Goal: Task Accomplishment & Management: Use online tool/utility

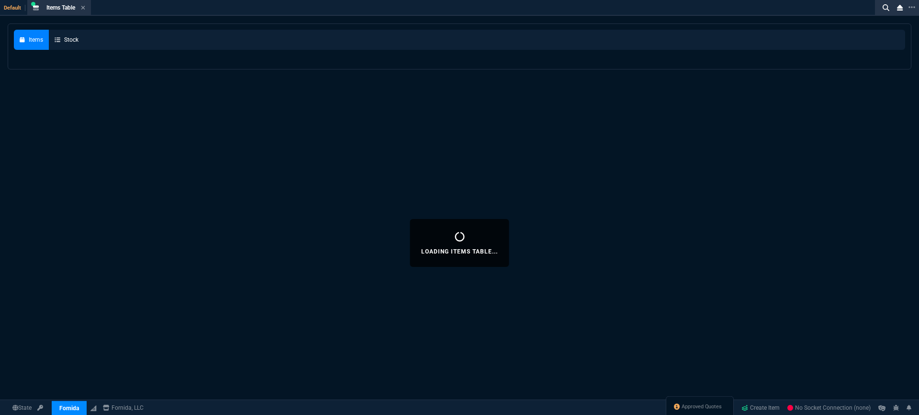
select select "3: HUAN"
select select
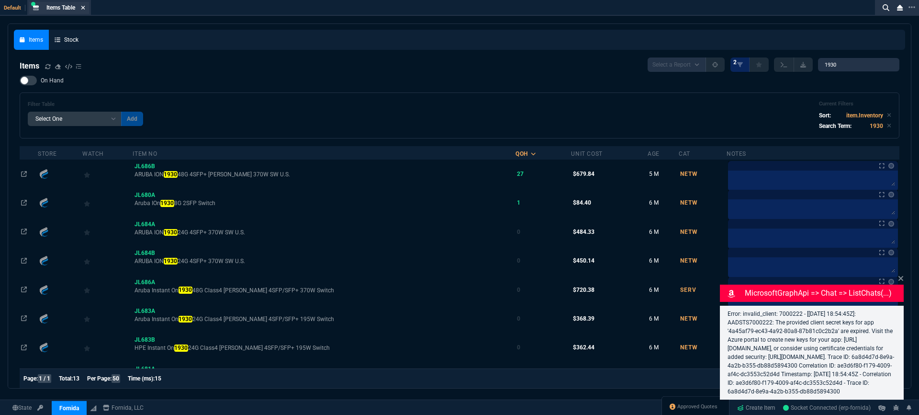
click at [82, 7] on icon at bounding box center [83, 8] width 4 height 6
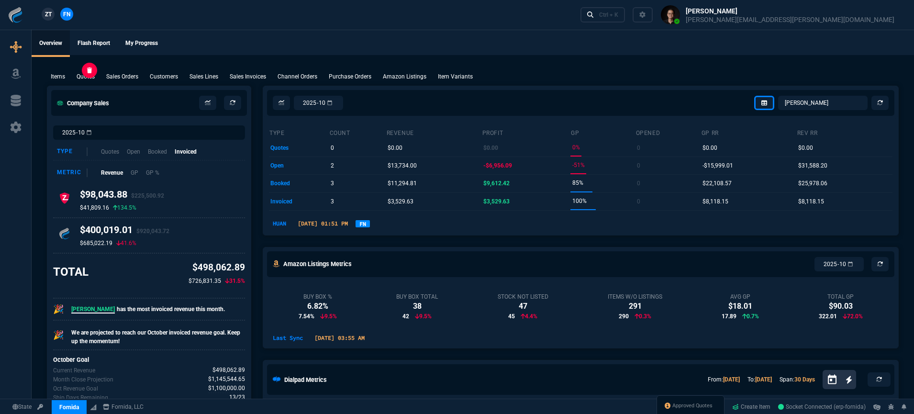
click at [89, 78] on p "Quotes" at bounding box center [86, 76] width 18 height 9
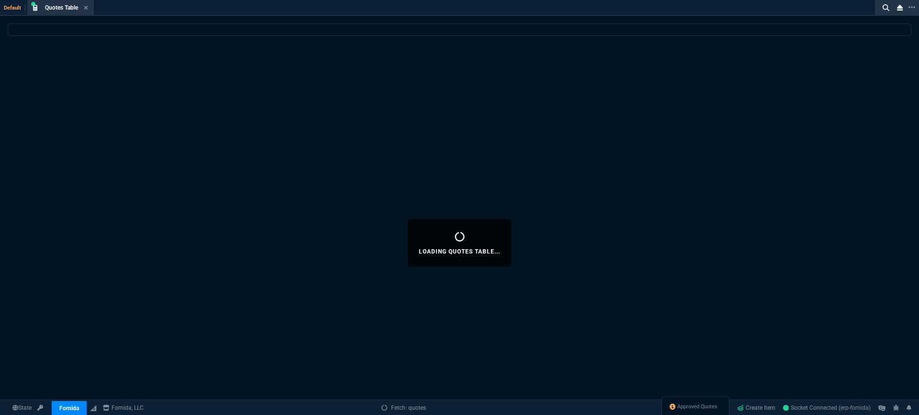
select select
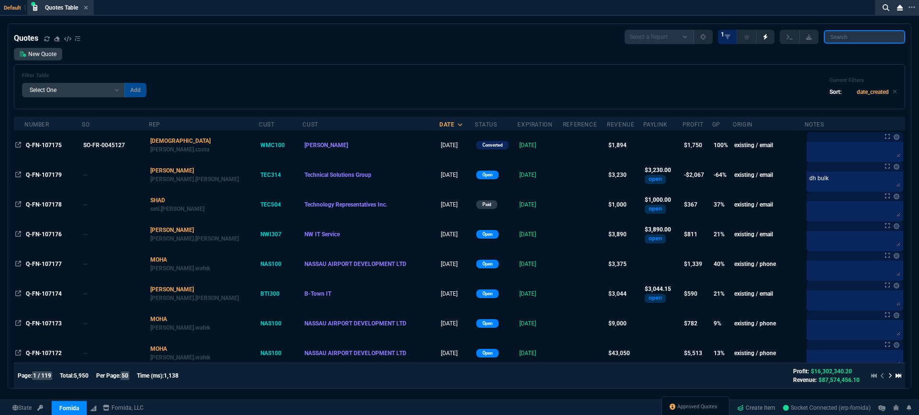
click at [855, 40] on input "search" at bounding box center [864, 36] width 81 height 13
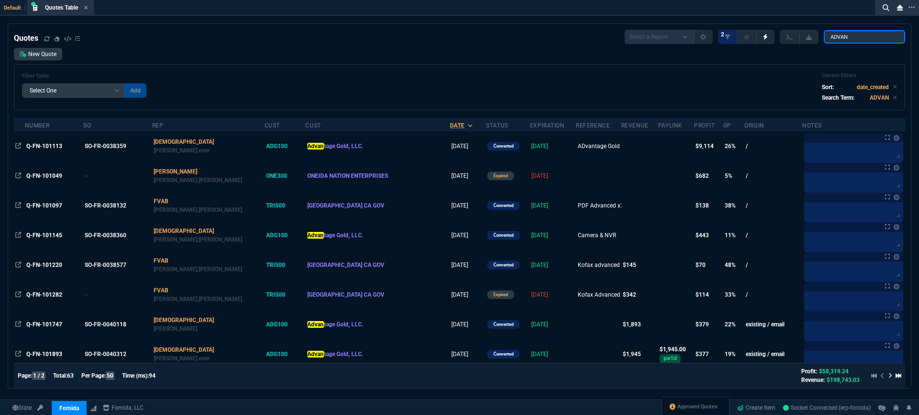
type input "ADVAN"
click at [450, 124] on div "Date" at bounding box center [457, 126] width 15 height 8
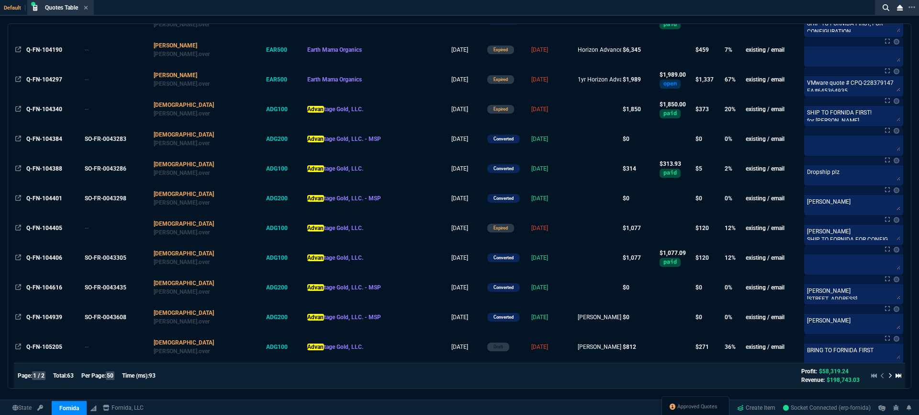
scroll to position [1263, 0]
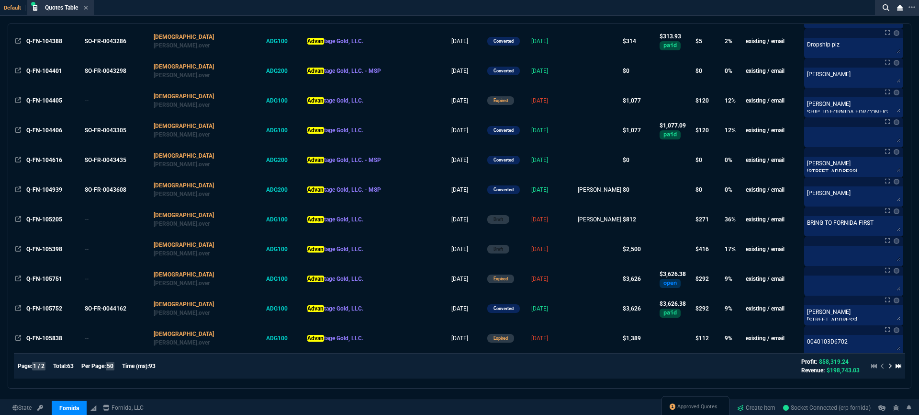
click at [889, 367] on icon at bounding box center [891, 366] width 4 height 6
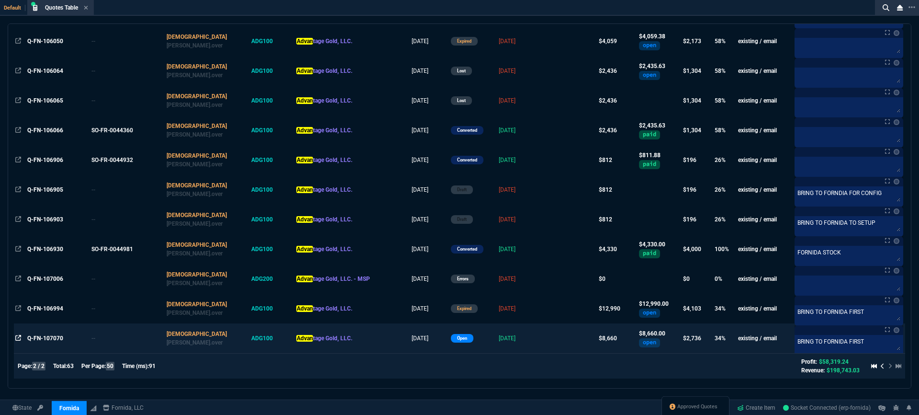
click at [16, 341] on fa-icon at bounding box center [18, 338] width 6 height 7
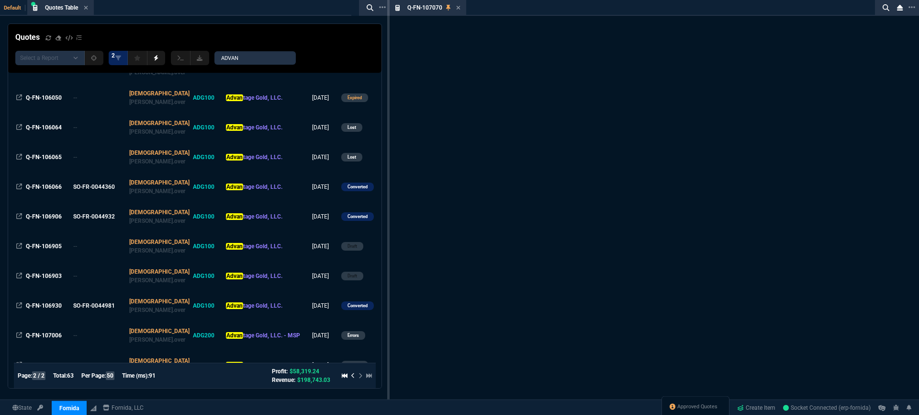
scroll to position [225, 0]
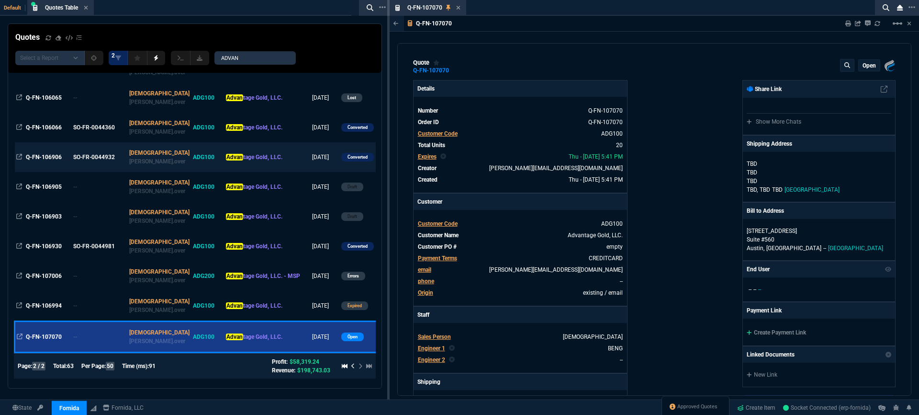
type input "9"
type input "51"
type input "100"
type input "250"
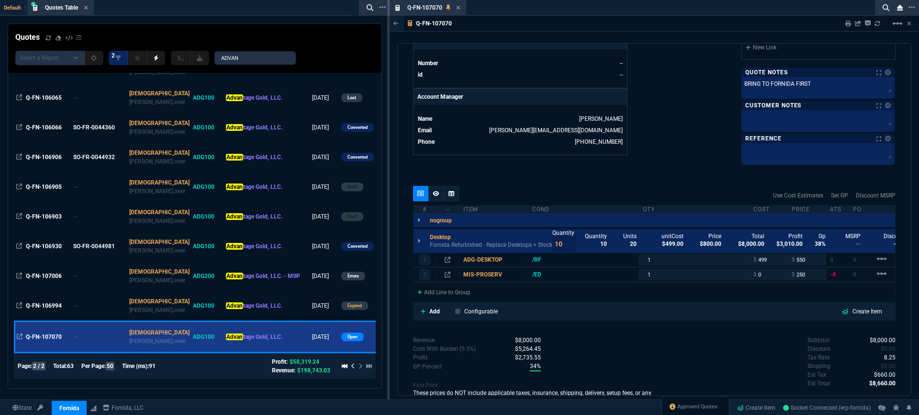
scroll to position [421, 0]
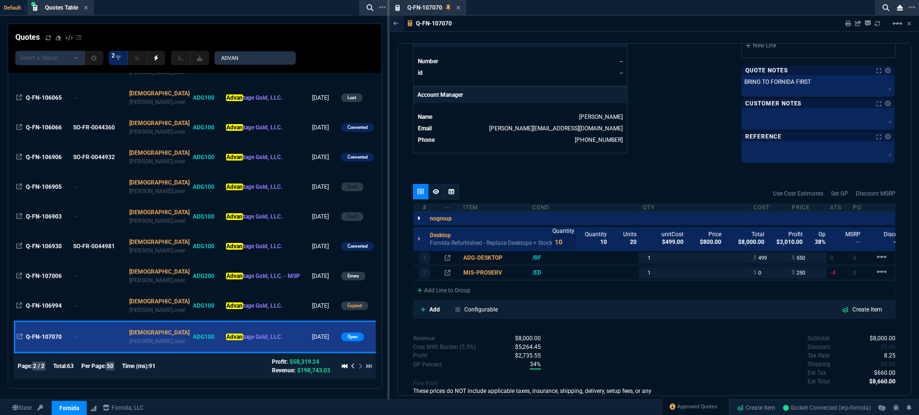
click at [419, 220] on icon at bounding box center [419, 218] width 3 height 6
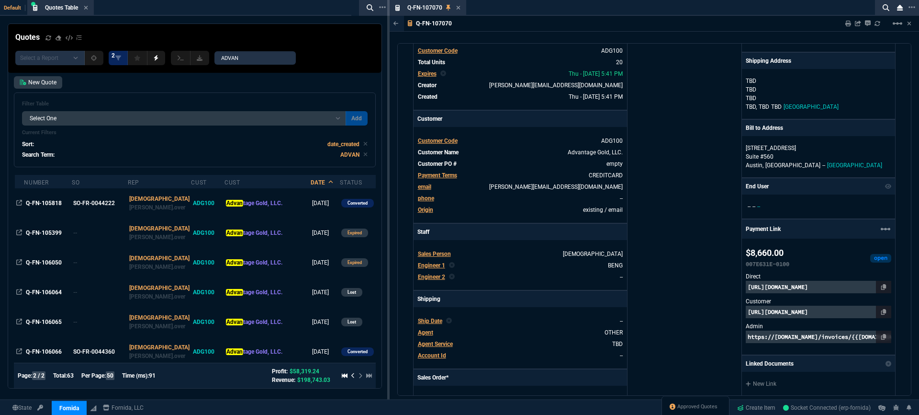
scroll to position [0, 0]
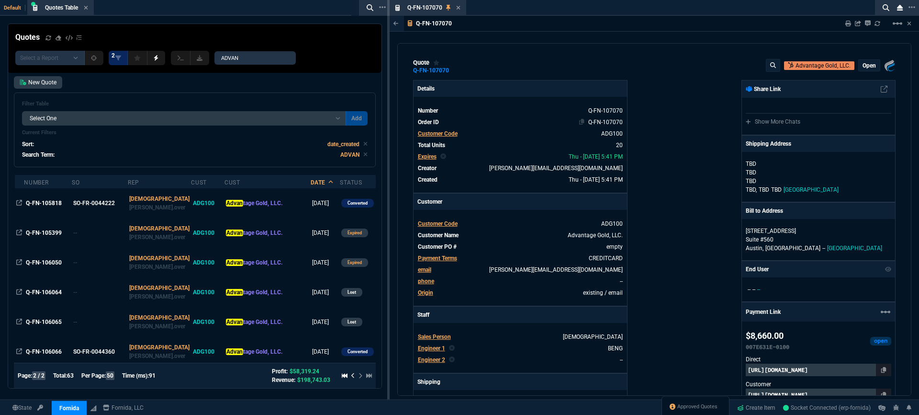
drag, startPoint x: 582, startPoint y: 113, endPoint x: 572, endPoint y: 126, distance: 16.9
click at [582, 113] on icon at bounding box center [581, 110] width 5 height 6
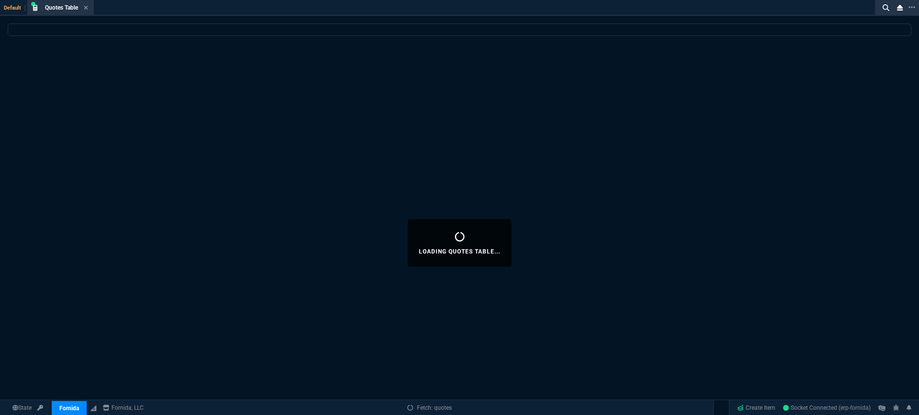
select select
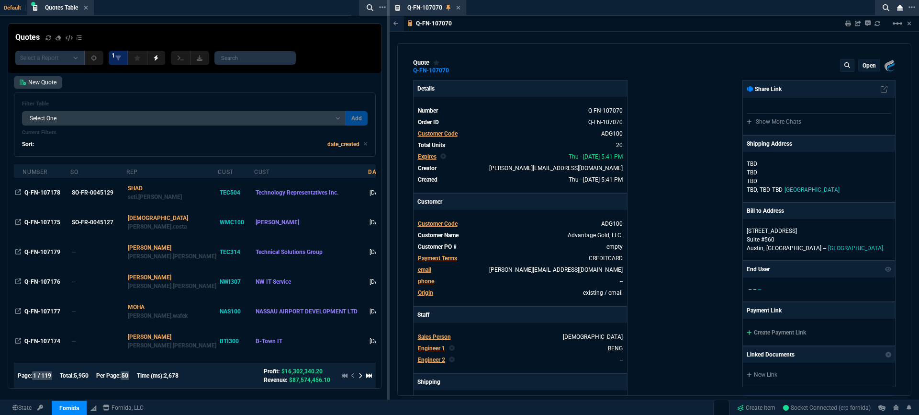
type input "9"
type input "51"
type input "100"
type input "250"
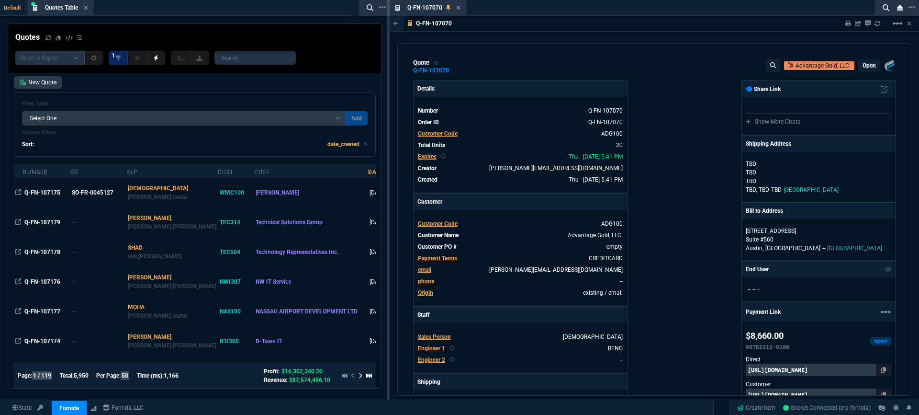
select select "3: HUAN"
select select
click at [458, 9] on icon at bounding box center [458, 8] width 4 height 6
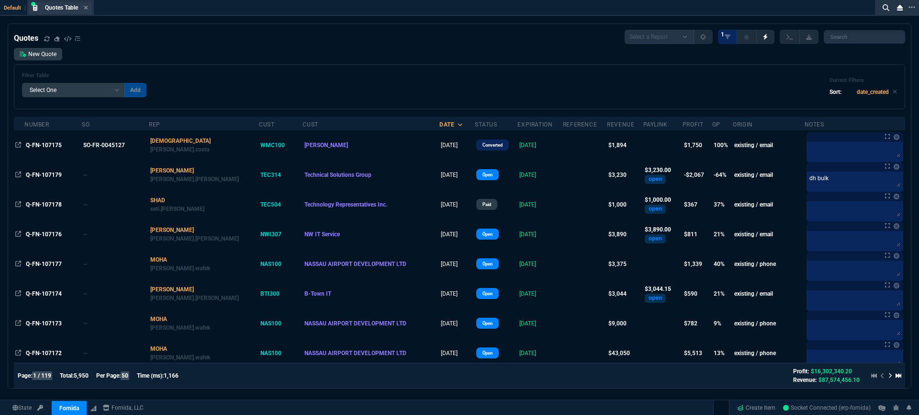
click at [91, 5] on div "Quotes Table Quote" at bounding box center [60, 8] width 63 height 12
click at [88, 6] on icon at bounding box center [86, 8] width 4 height 4
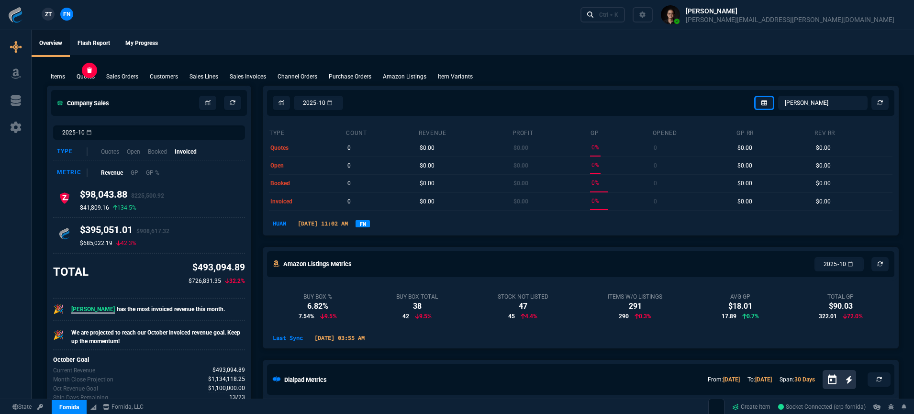
click at [92, 77] on p "Quotes" at bounding box center [86, 76] width 18 height 9
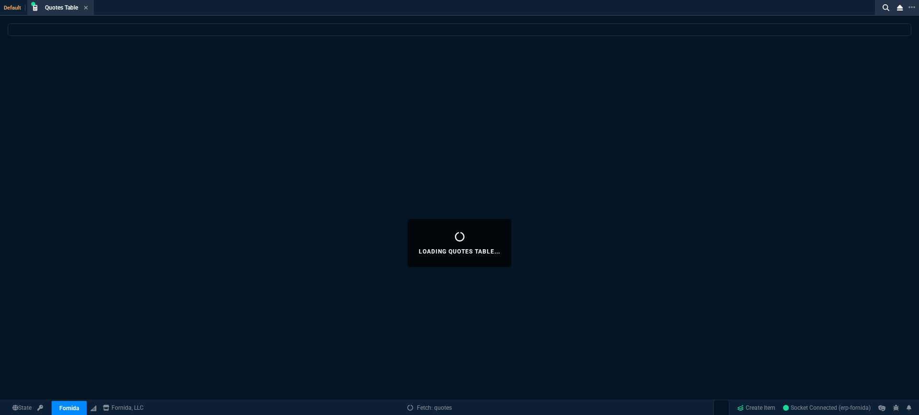
select select
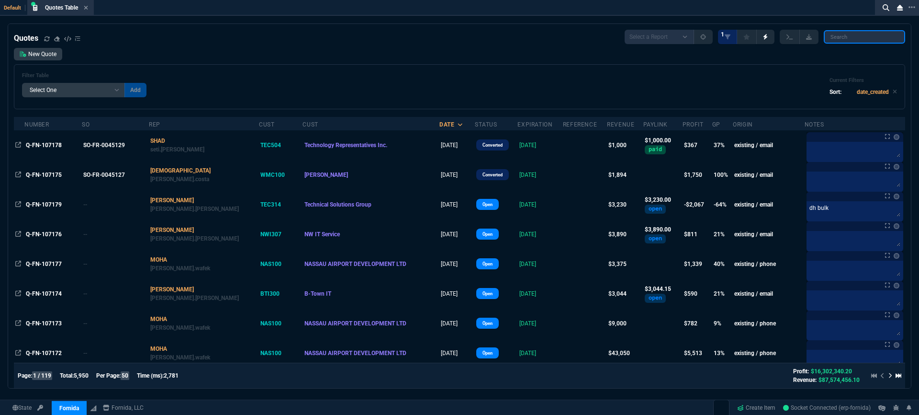
click at [836, 42] on input "search" at bounding box center [864, 36] width 81 height 13
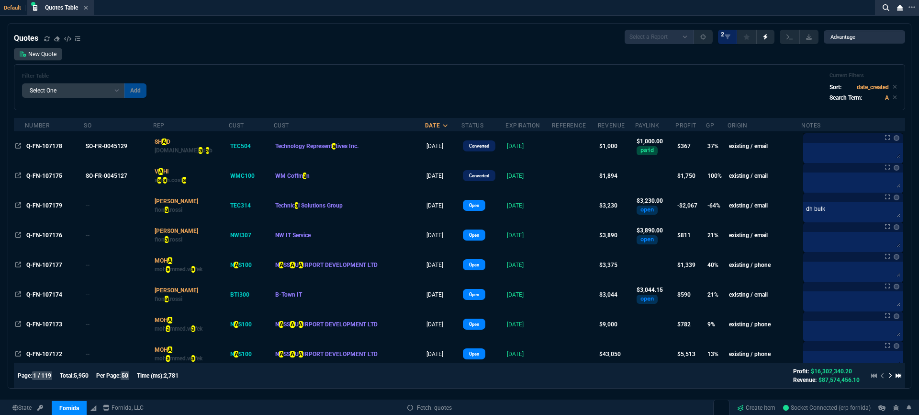
type input "ADVANTAGE"
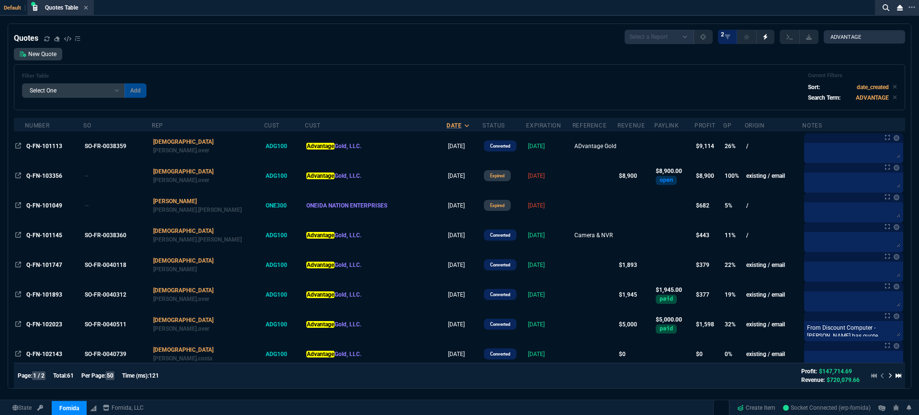
click at [447, 122] on div "Date" at bounding box center [454, 126] width 15 height 8
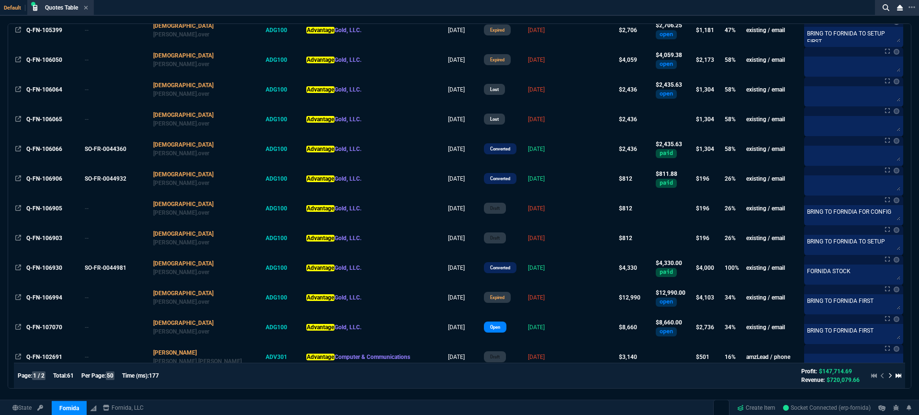
scroll to position [1263, 0]
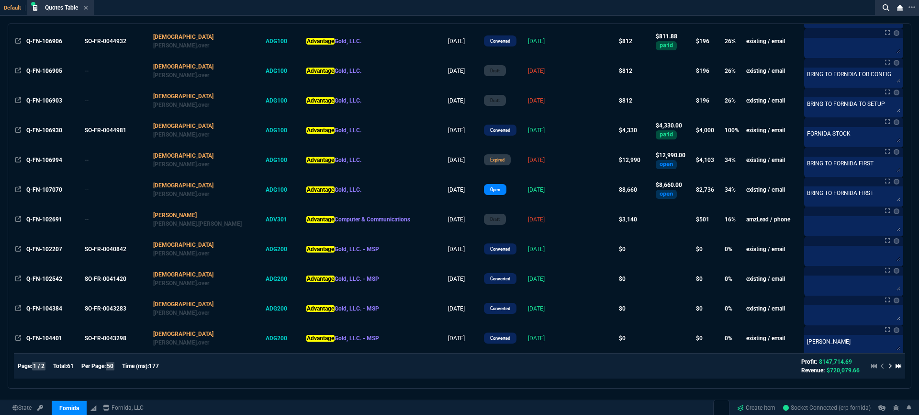
click at [889, 366] on icon at bounding box center [890, 365] width 3 height 5
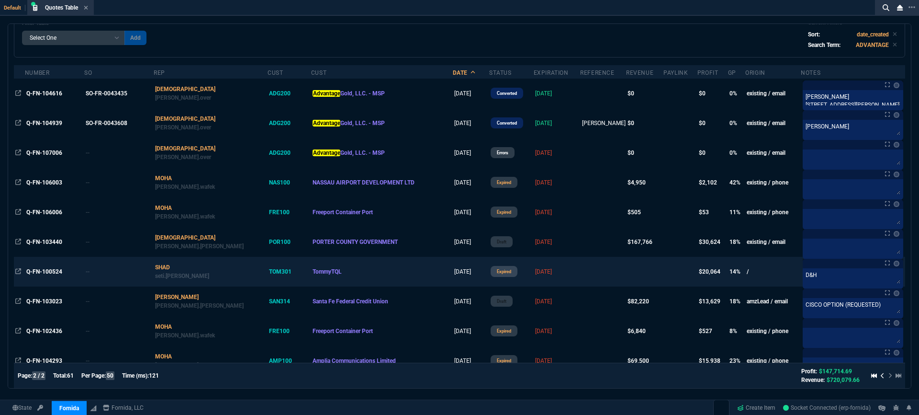
scroll to position [0, 0]
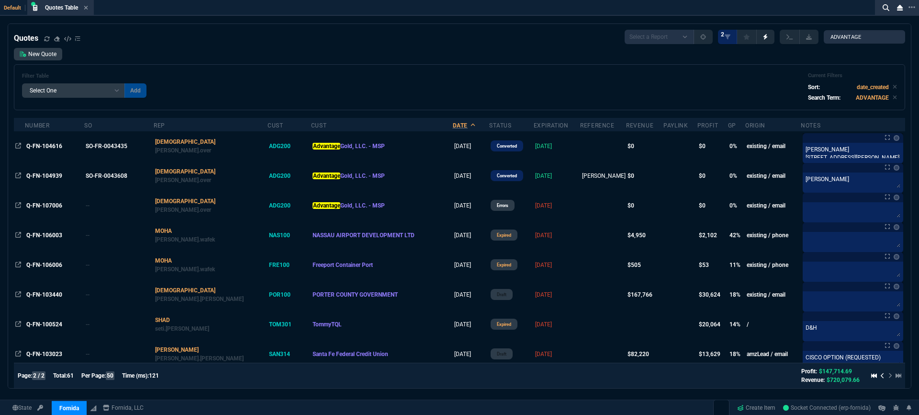
click at [453, 119] on th "Date" at bounding box center [471, 124] width 36 height 13
click at [453, 124] on div "Date" at bounding box center [460, 126] width 15 height 8
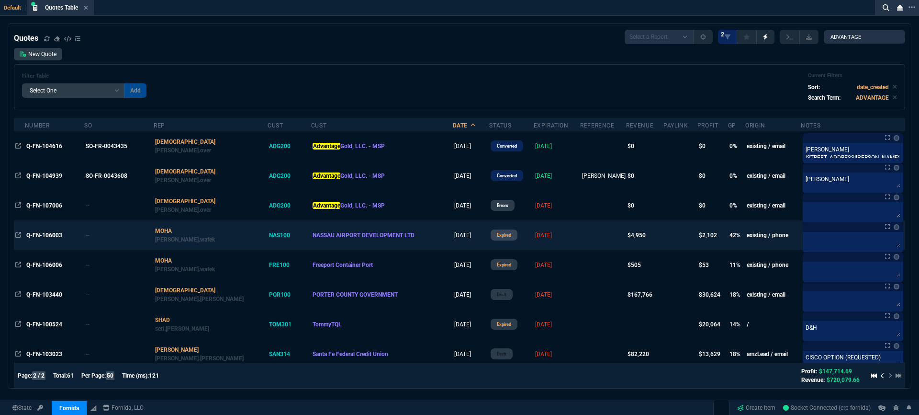
scroll to position [105, 0]
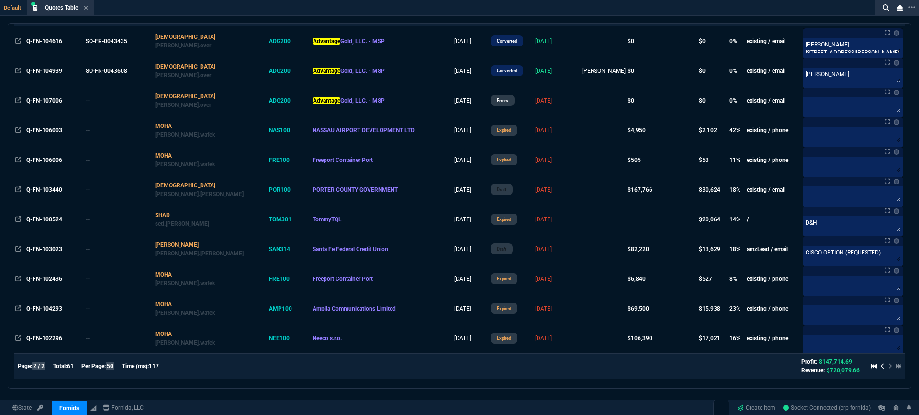
click at [881, 367] on icon at bounding box center [883, 366] width 4 height 6
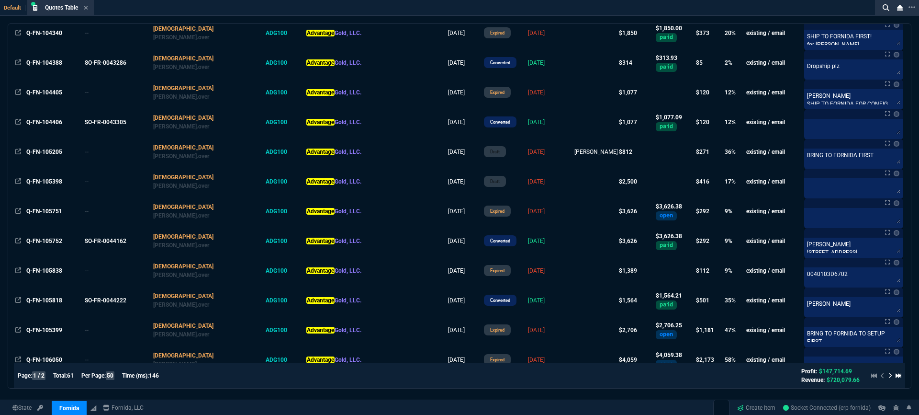
scroll to position [1263, 0]
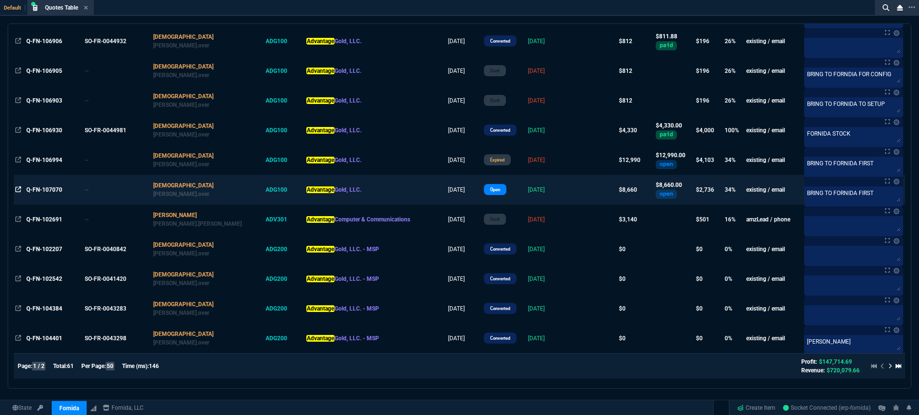
click at [17, 189] on icon at bounding box center [18, 189] width 6 height 6
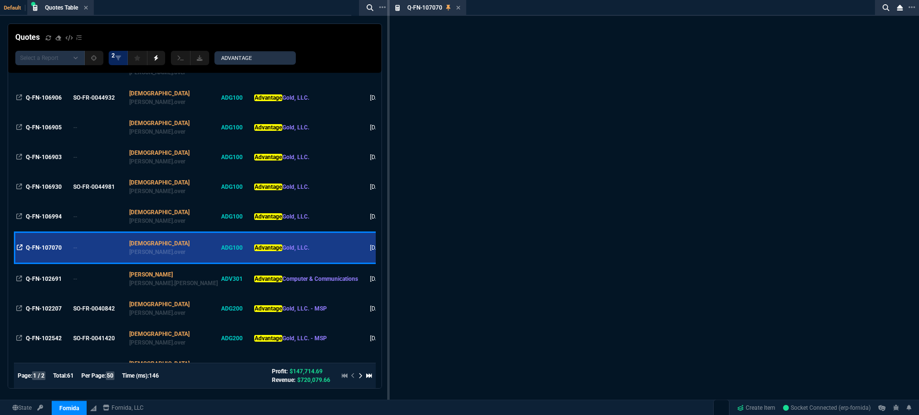
scroll to position [1320, 0]
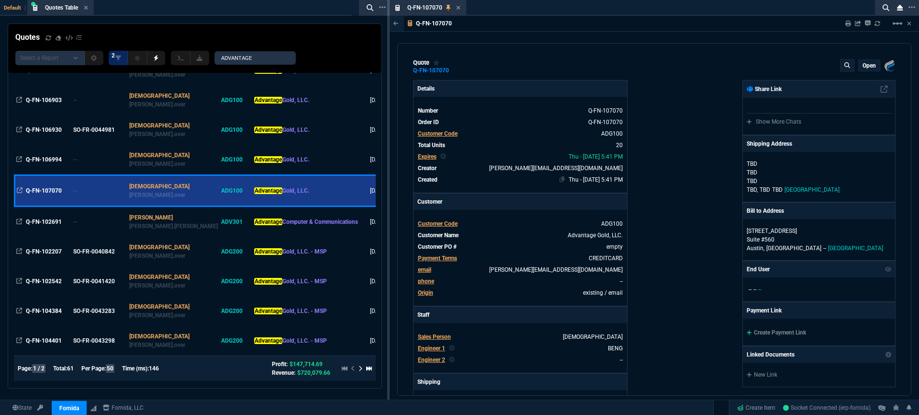
type input "9"
type input "51"
type input "100"
type input "250"
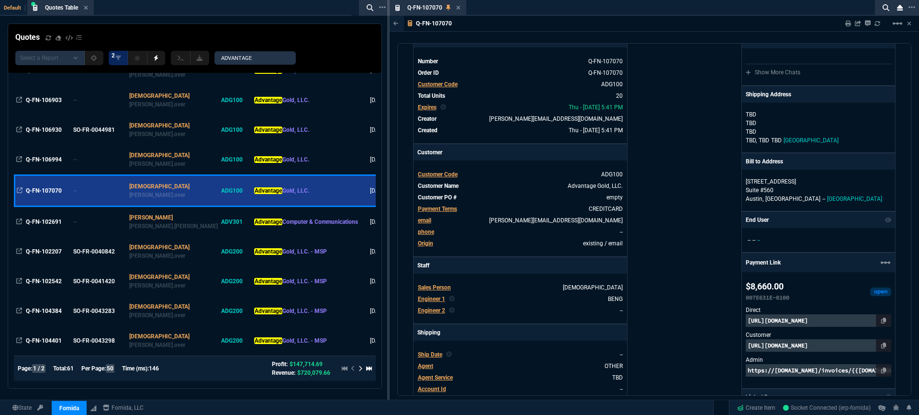
scroll to position [0, 0]
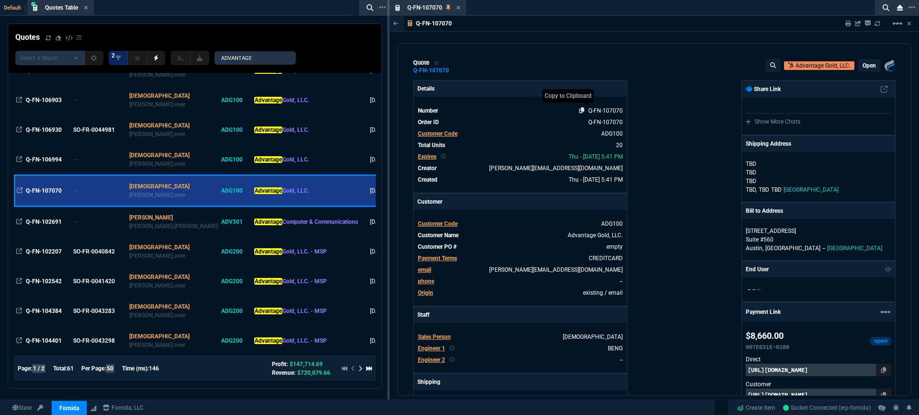
click at [581, 109] on icon at bounding box center [581, 110] width 5 height 6
click at [460, 8] on icon at bounding box center [458, 8] width 4 height 6
